Goal: Check status: Check status

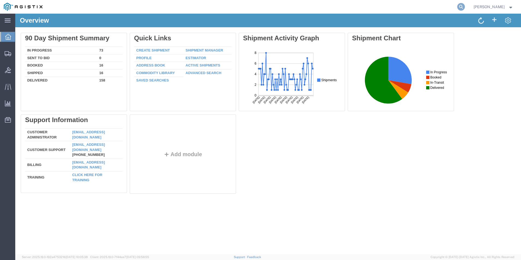
click at [465, 5] on icon at bounding box center [461, 7] width 8 height 8
click at [394, 6] on input "search" at bounding box center [374, 6] width 166 height 13
type input "gdit-73968"
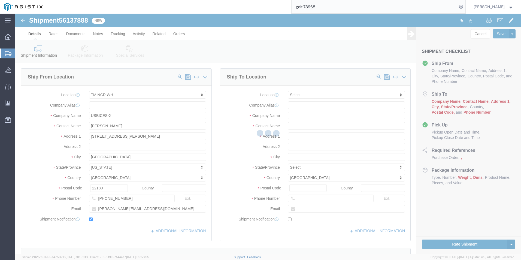
select select "69651"
select select
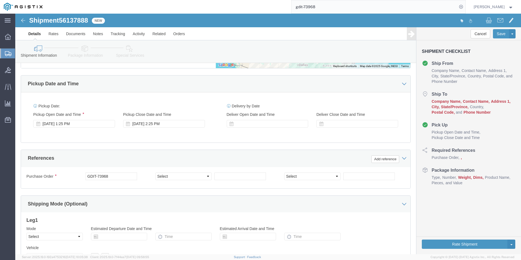
scroll to position [175, 0]
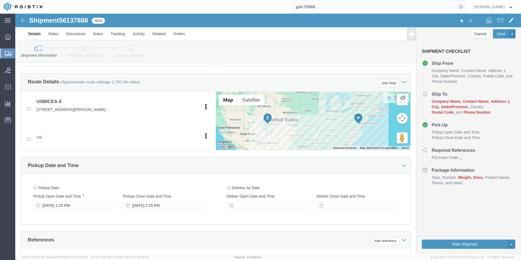
click icon
